Goal: Information Seeking & Learning: Check status

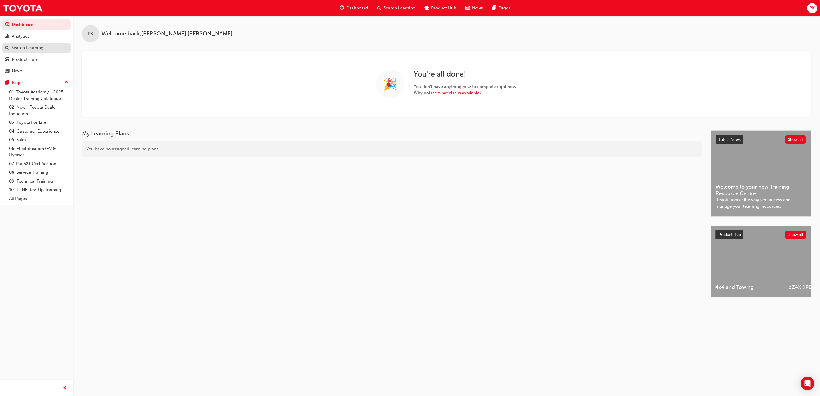
click at [27, 47] on div "Search Learning" at bounding box center [27, 48] width 32 height 7
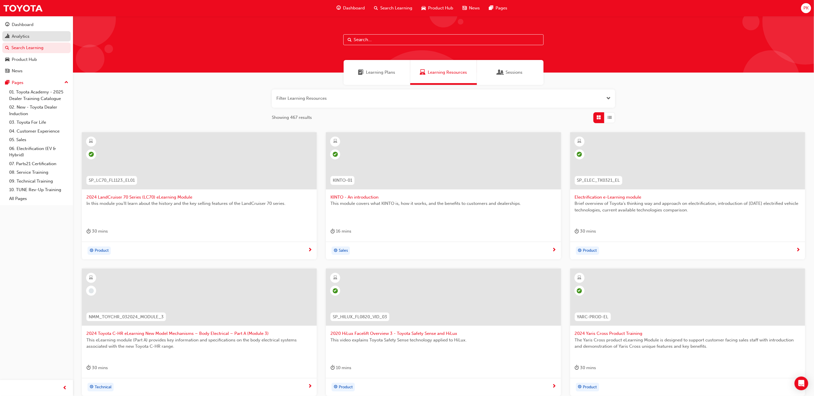
click at [24, 34] on div "Analytics" at bounding box center [21, 36] width 18 height 7
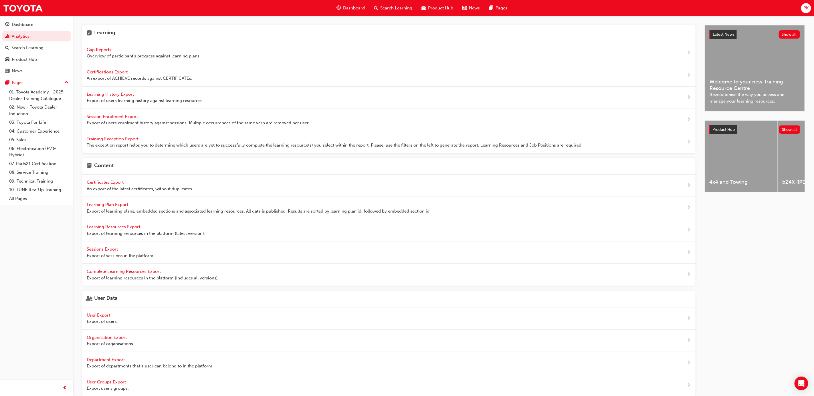
click at [108, 49] on span "Gap Reports" at bounding box center [100, 49] width 26 height 5
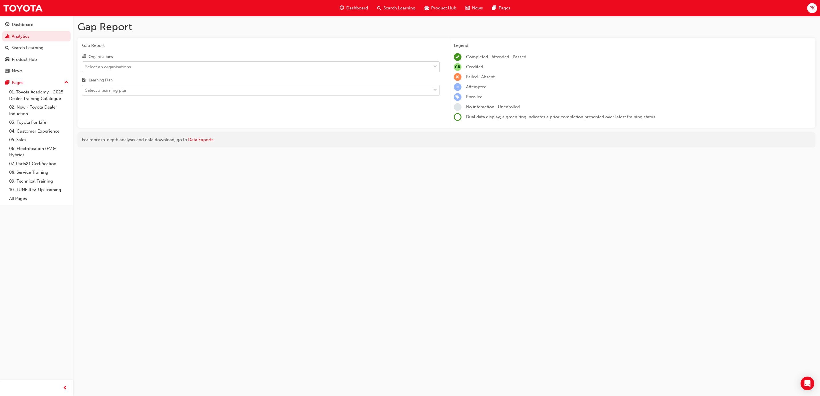
click at [106, 67] on div "Select an organisations" at bounding box center [108, 66] width 46 height 7
click at [86, 67] on input "Organisations Select an organisations" at bounding box center [85, 66] width 1 height 5
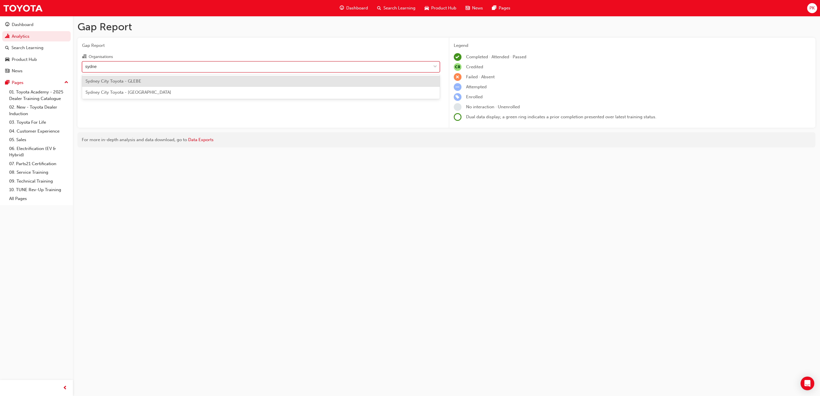
type input "[GEOGRAPHIC_DATA]"
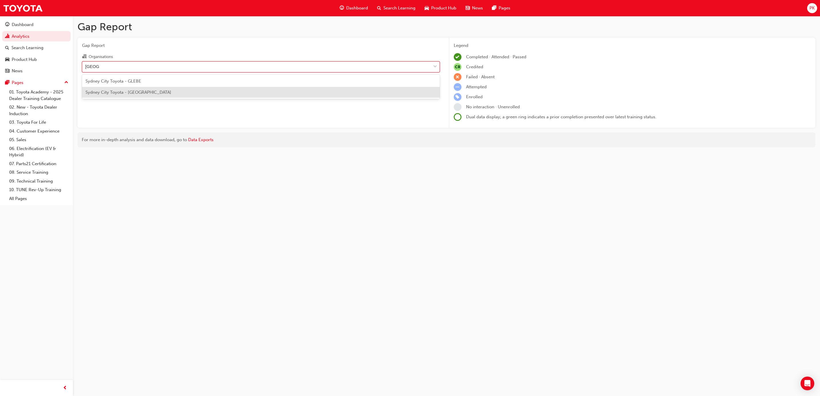
click at [132, 94] on span "Sydney City Toyota - [GEOGRAPHIC_DATA]" at bounding box center [129, 92] width 86 height 5
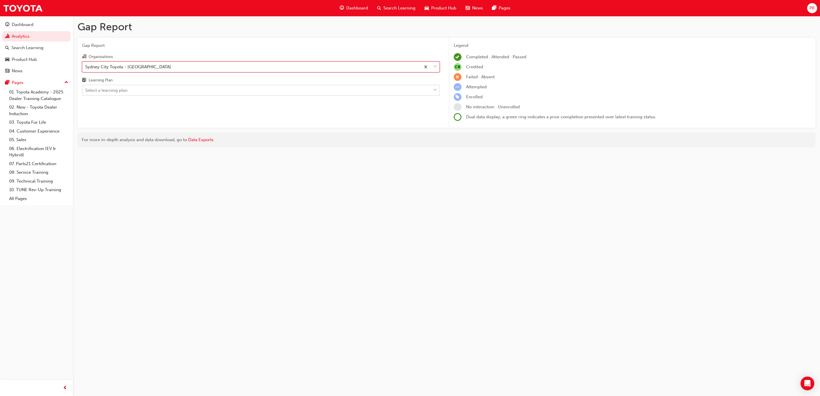
click at [132, 91] on div "Select a learning plan" at bounding box center [256, 91] width 349 height 10
click at [86, 91] on input "Learning Plan Select a learning plan" at bounding box center [85, 90] width 1 height 5
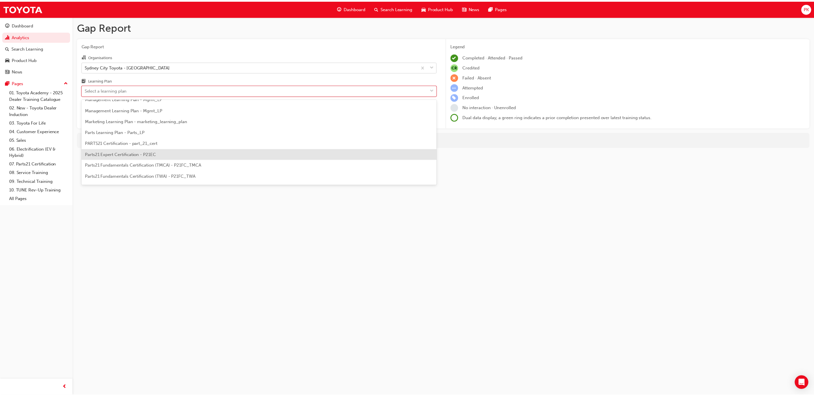
scroll to position [214, 0]
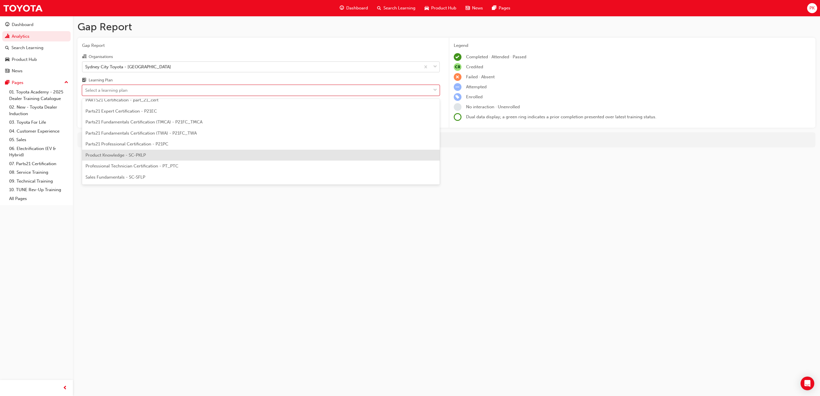
click at [122, 157] on span "Product Knowledge - SC-PKLP" at bounding box center [116, 155] width 60 height 5
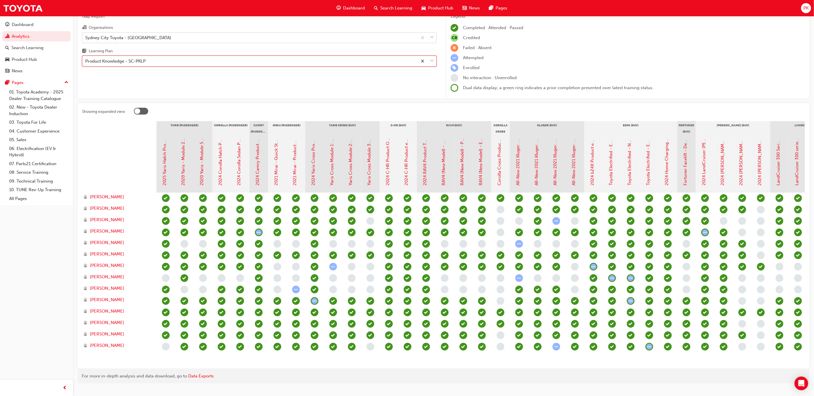
scroll to position [43, 0]
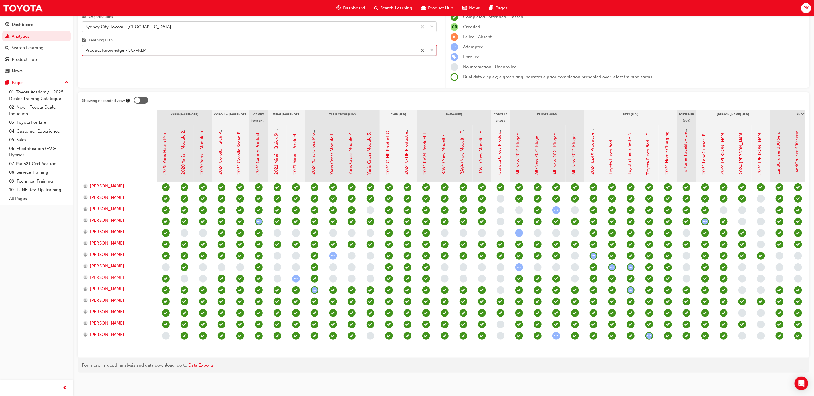
click at [93, 275] on span "[PERSON_NAME]" at bounding box center [107, 278] width 34 height 7
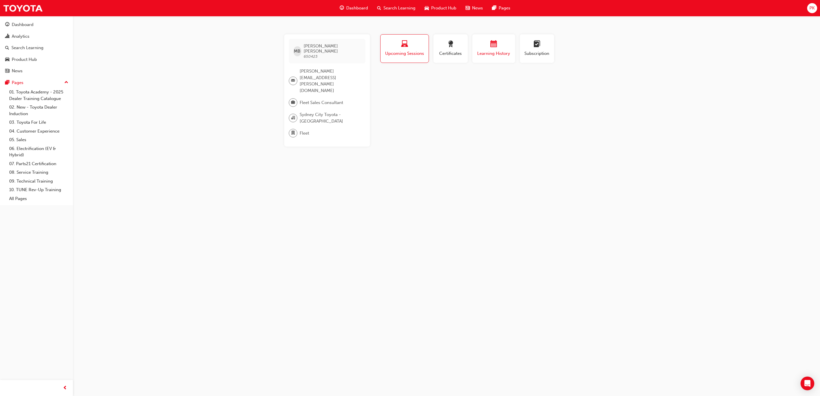
click at [489, 51] on span "Learning History" at bounding box center [494, 53] width 34 height 7
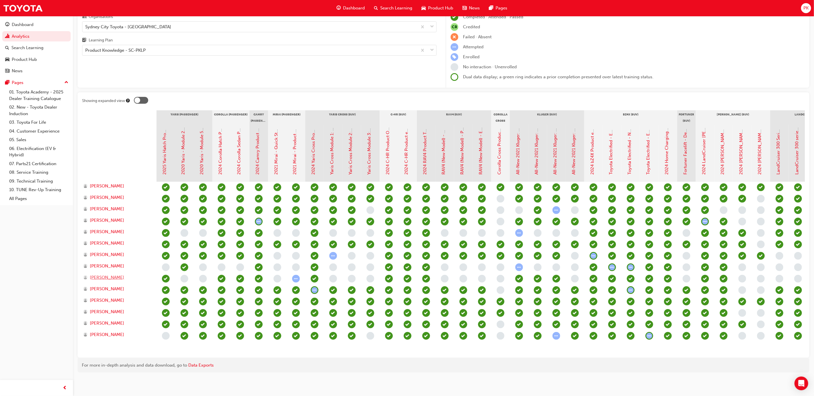
click at [108, 275] on span "[PERSON_NAME]" at bounding box center [107, 278] width 34 height 7
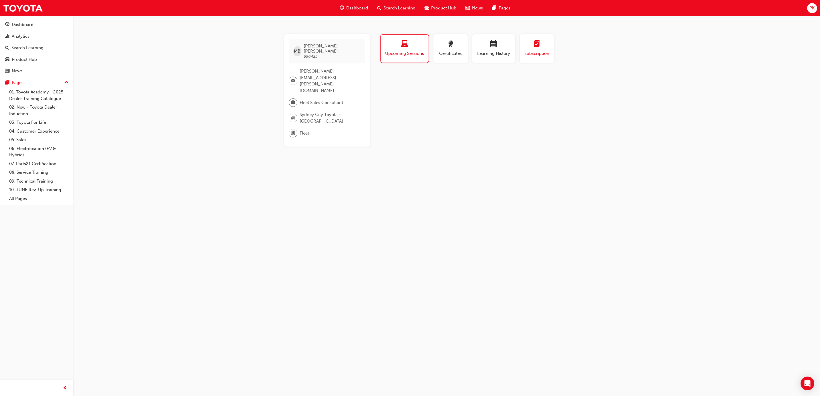
click at [541, 53] on span "Subscription" at bounding box center [537, 53] width 26 height 7
click at [500, 49] on div "button" at bounding box center [494, 45] width 34 height 9
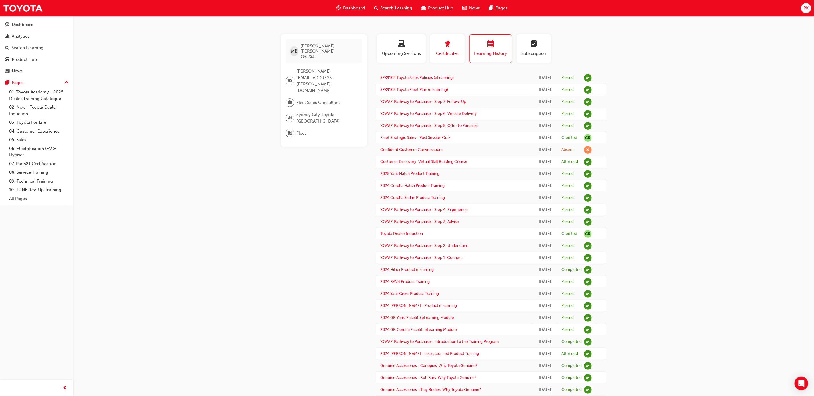
click at [451, 52] on span "Certificates" at bounding box center [447, 53] width 26 height 7
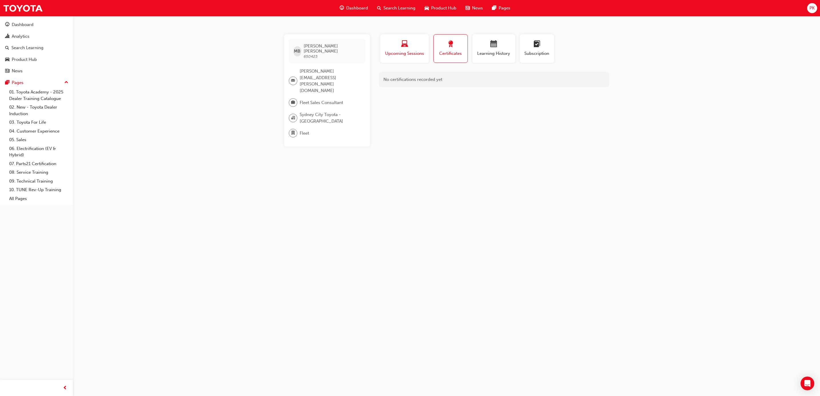
click at [412, 53] on span "Upcoming Sessions" at bounding box center [405, 53] width 40 height 7
click at [319, 112] on span "Sydney City Toyota - [GEOGRAPHIC_DATA]" at bounding box center [330, 118] width 61 height 13
click at [411, 118] on div "Profile Upcoming Sessions Certificates Learning History Subscription MB [PERSON…" at bounding box center [494, 90] width 230 height 112
click at [404, 44] on span "laptop-icon" at bounding box center [404, 45] width 7 height 8
click at [445, 181] on div "MB [PERSON_NAME] 650423 [PERSON_NAME][EMAIL_ADDRESS][PERSON_NAME][DOMAIN_NAME] …" at bounding box center [410, 198] width 820 height 396
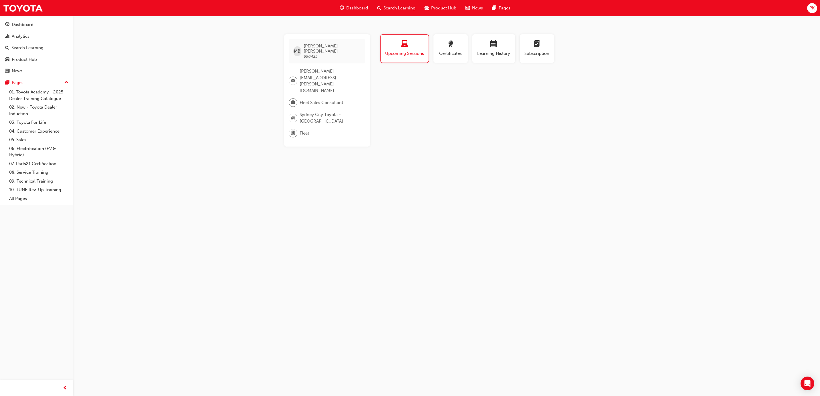
click at [217, 177] on div "MB [PERSON_NAME] 650423 [PERSON_NAME][EMAIL_ADDRESS][PERSON_NAME][DOMAIN_NAME] …" at bounding box center [410, 198] width 820 height 396
click at [309, 48] on span "[PERSON_NAME] 650423" at bounding box center [332, 50] width 57 height 15
click at [244, 145] on div "MB [PERSON_NAME] 650423 [PERSON_NAME][EMAIL_ADDRESS][PERSON_NAME][DOMAIN_NAME] …" at bounding box center [410, 198] width 820 height 396
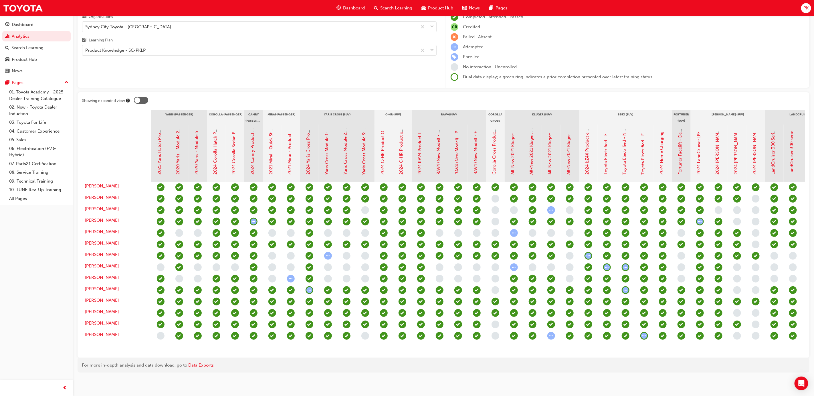
scroll to position [0, 5]
